Goal: Task Accomplishment & Management: Manage account settings

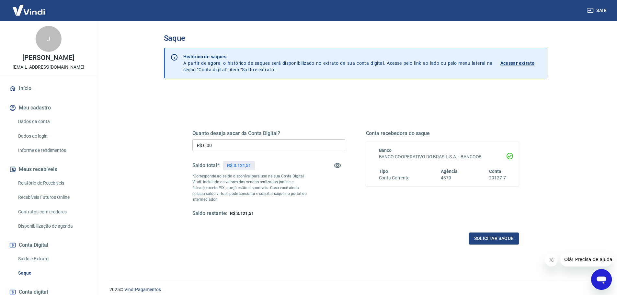
click at [242, 162] on p "R$ 3.121,51" at bounding box center [239, 165] width 24 height 7
copy p "3.121,51"
click at [243, 144] on input "R$ 0,00" at bounding box center [268, 145] width 153 height 12
paste input "text"
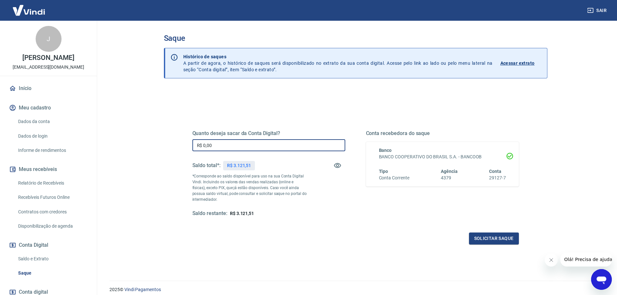
paste input "3.121,51"
type input "R$ 3.121,51"
click at [493, 239] on button "Solicitar saque" at bounding box center [494, 238] width 50 height 12
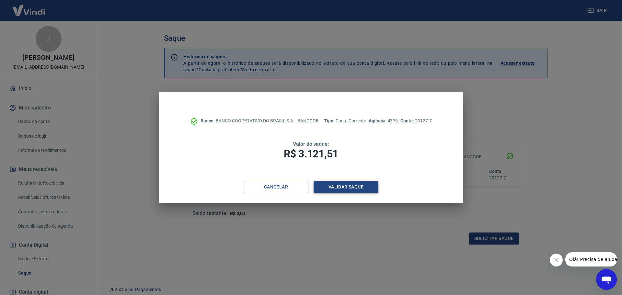
click at [350, 185] on button "Validar saque" at bounding box center [345, 187] width 65 height 12
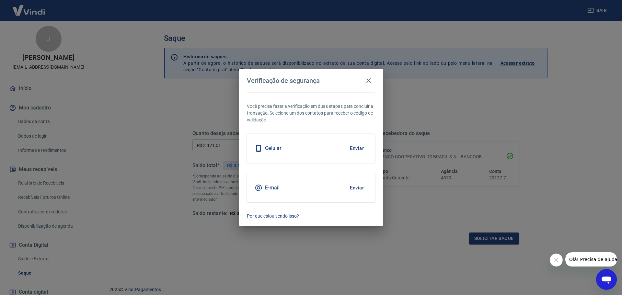
click at [359, 152] on button "Enviar" at bounding box center [356, 148] width 21 height 14
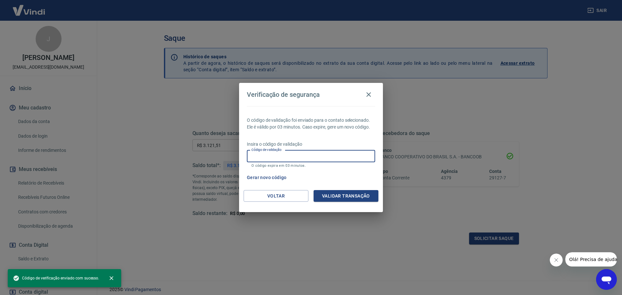
click at [350, 154] on input "Código de validação" at bounding box center [311, 156] width 128 height 12
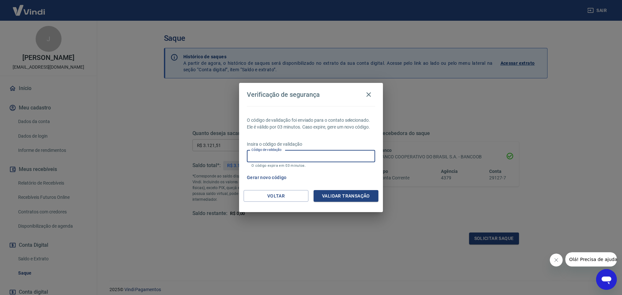
click at [352, 156] on input "Código de validação" at bounding box center [311, 156] width 128 height 12
type input "289411"
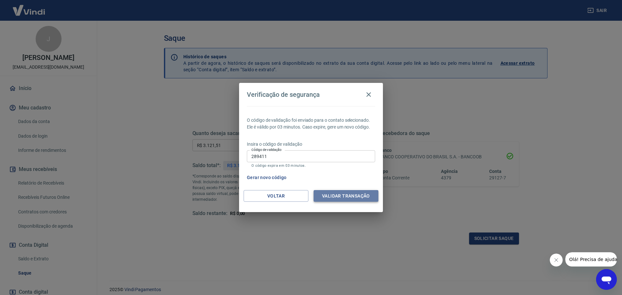
click at [367, 193] on button "Validar transação" at bounding box center [345, 196] width 65 height 12
